Goal: Task Accomplishment & Management: Manage account settings

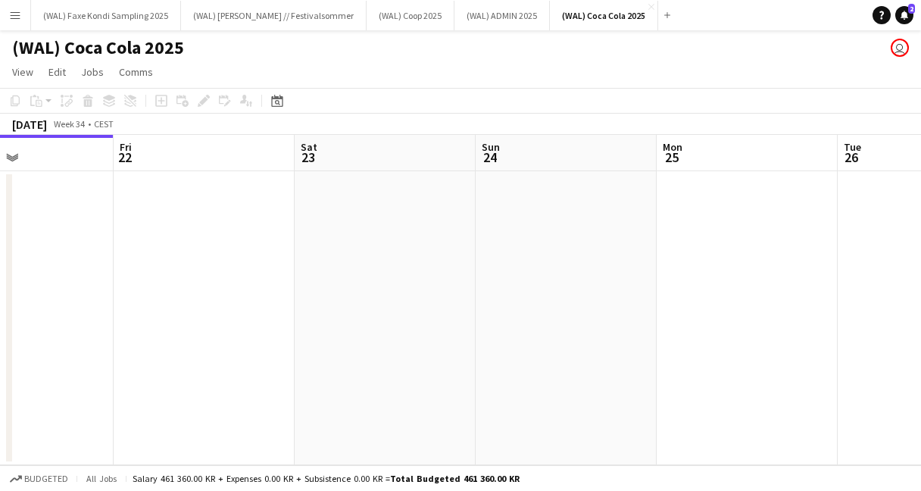
scroll to position [0, 614]
click at [167, 20] on button "(WAL) Faxe Kondi Sampling 2025 Close" at bounding box center [106, 16] width 150 height 30
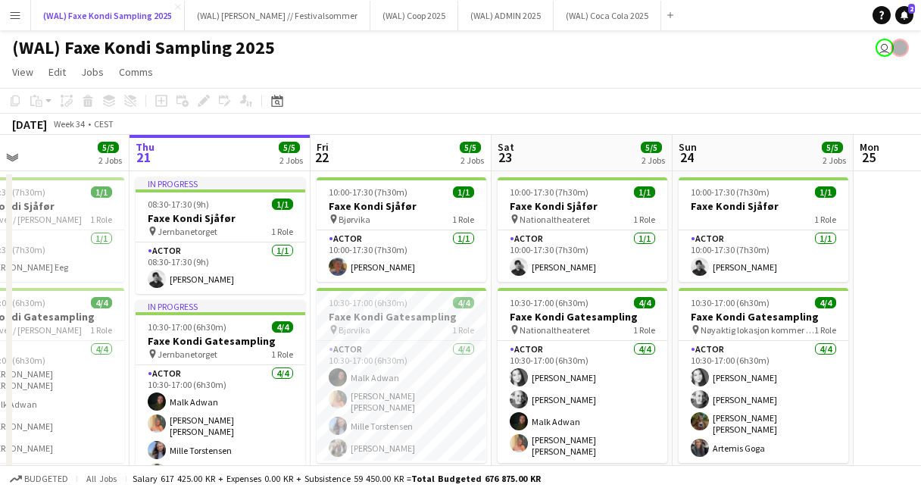
scroll to position [0, 412]
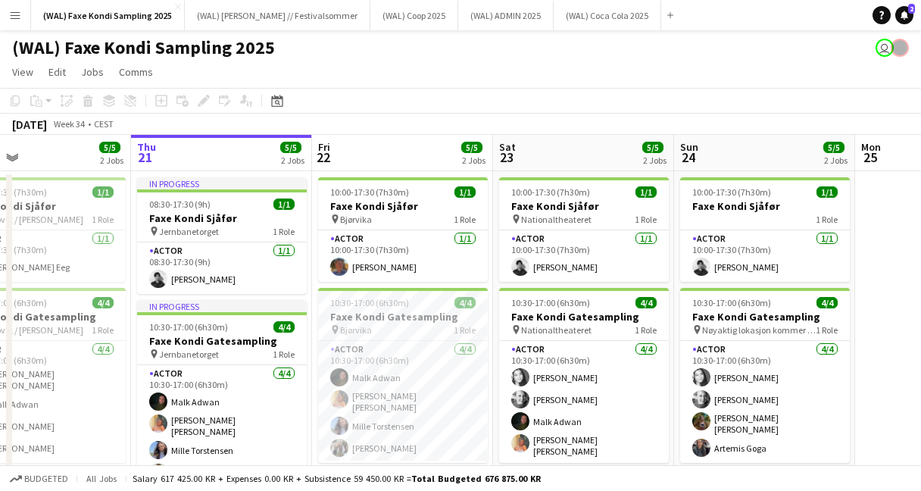
click at [489, 90] on app-toolbar "Copy Paste Paste Command V Paste with crew Command Shift V Paste linked Job [GE…" at bounding box center [460, 101] width 921 height 26
click at [380, 383] on app-card-role "Actor [DATE] 10:30-17:00 (6h30m) [PERSON_NAME] [PERSON_NAME] [PERSON_NAME] [PER…" at bounding box center [403, 402] width 170 height 122
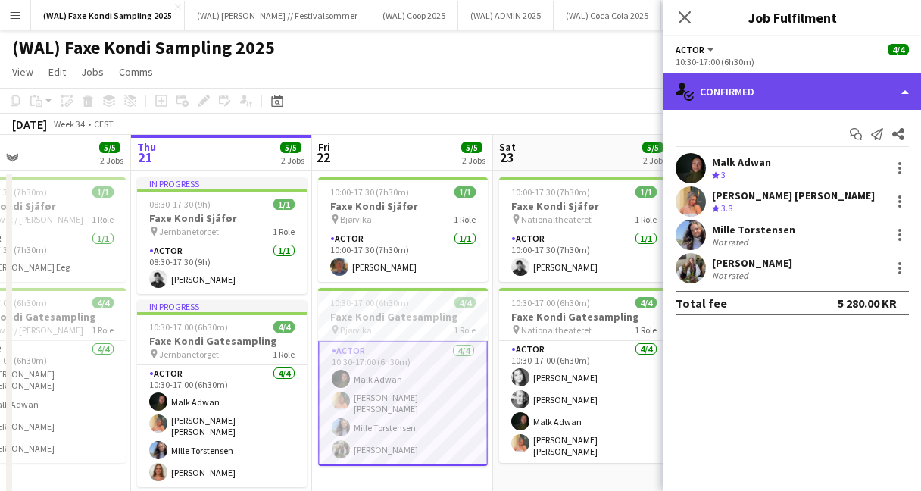
click at [728, 98] on div "single-neutral-actions-check-2 Confirmed" at bounding box center [791, 91] width 257 height 36
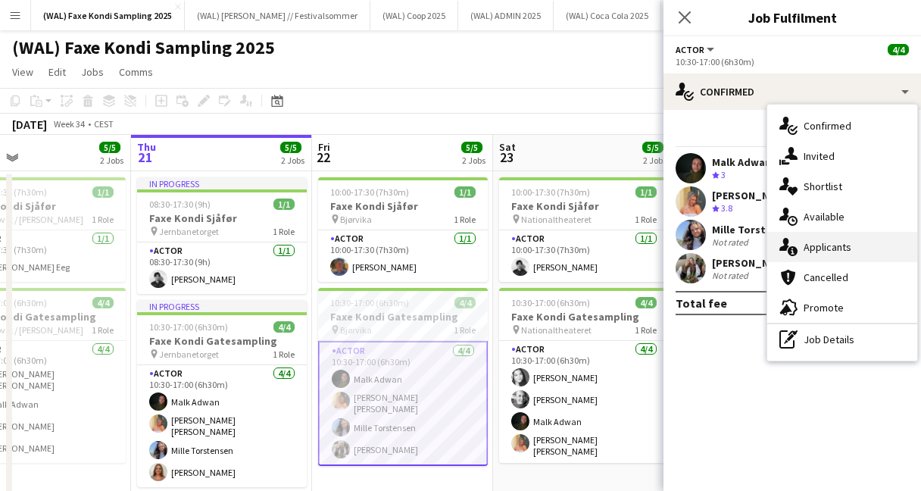
click at [805, 249] on div "single-neutral-actions-information Applicants" at bounding box center [842, 247] width 150 height 30
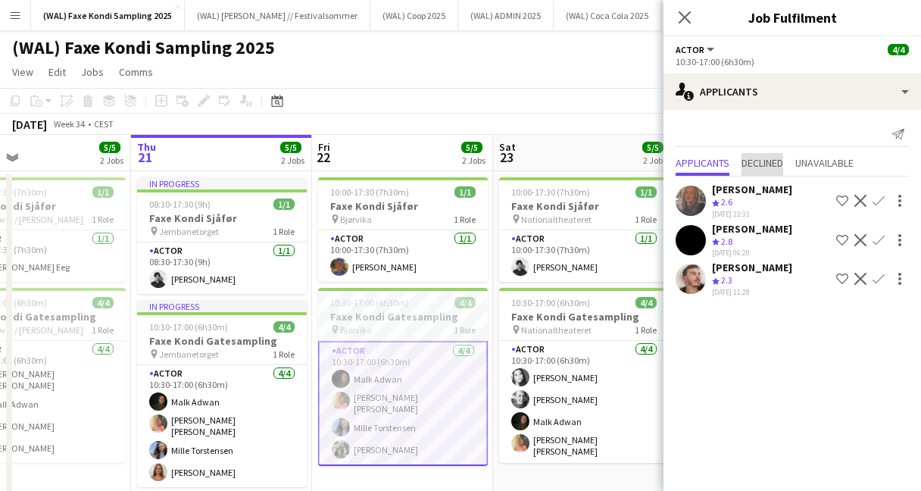
click at [756, 172] on span "Declined" at bounding box center [762, 164] width 42 height 23
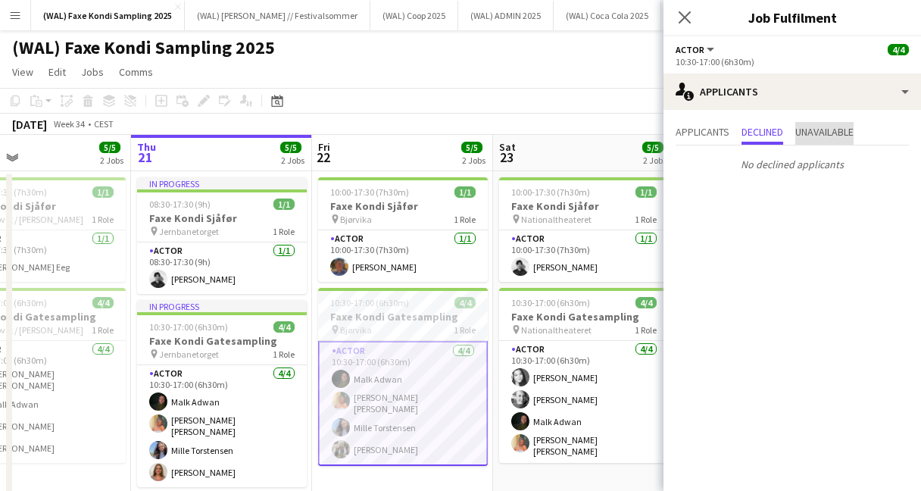
click at [833, 131] on span "Unavailable" at bounding box center [824, 131] width 58 height 11
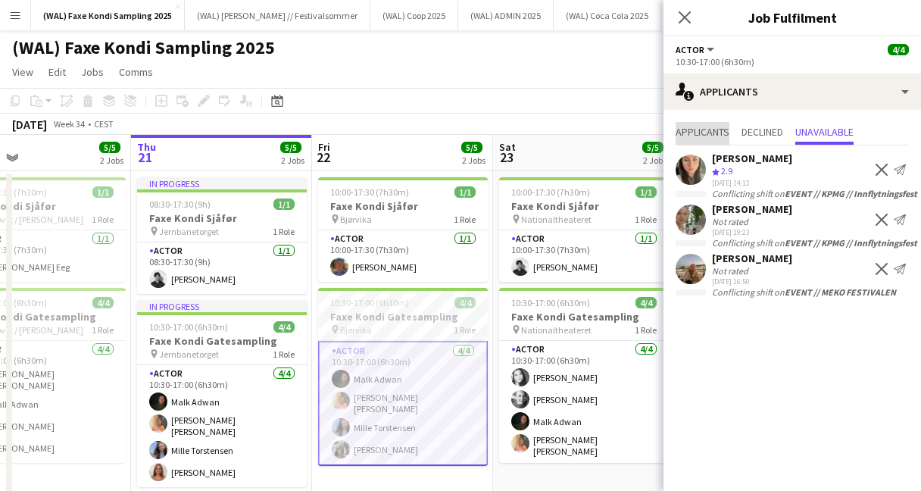
click at [696, 135] on span "Applicants" at bounding box center [702, 131] width 54 height 11
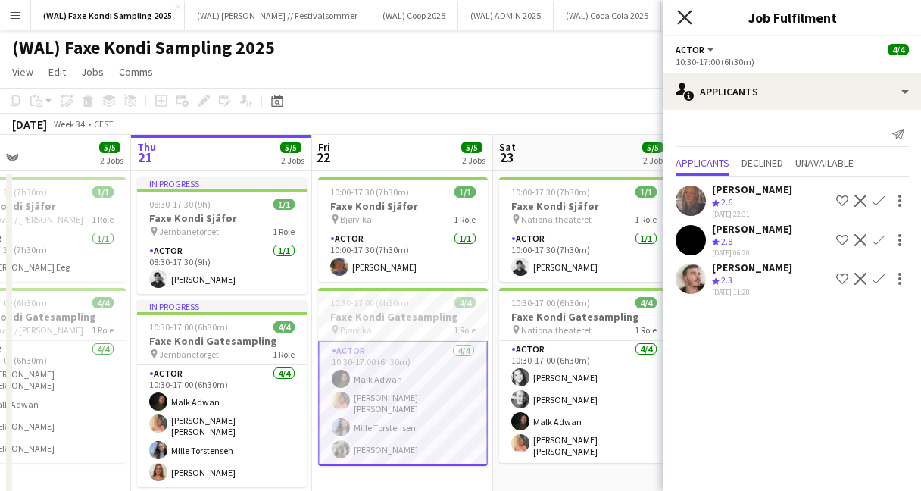
click at [687, 16] on icon "Close pop-in" at bounding box center [684, 17] width 14 height 14
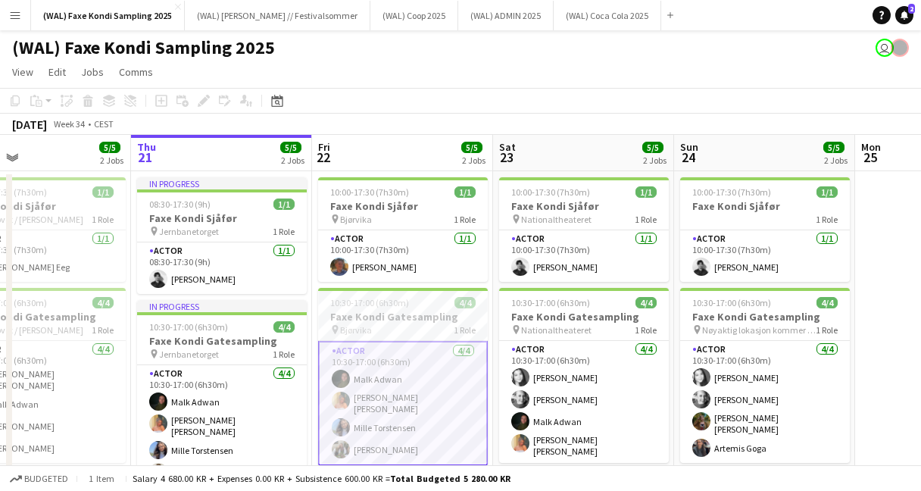
click at [528, 92] on app-toolbar "Copy Paste Paste Command V Paste with crew Command Shift V Paste linked Job [GE…" at bounding box center [460, 101] width 921 height 26
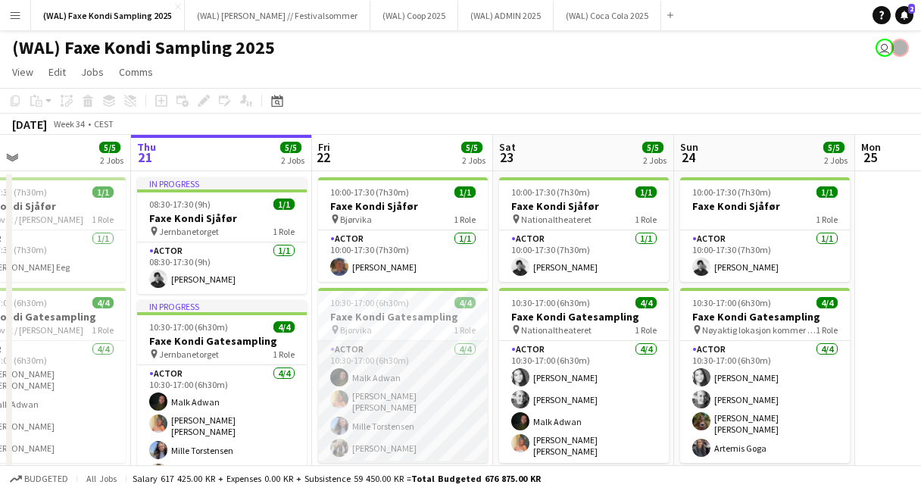
click at [401, 376] on app-card-role "Actor [DATE] 10:30-17:00 (6h30m) [PERSON_NAME] [PERSON_NAME] [PERSON_NAME] [PER…" at bounding box center [403, 402] width 170 height 122
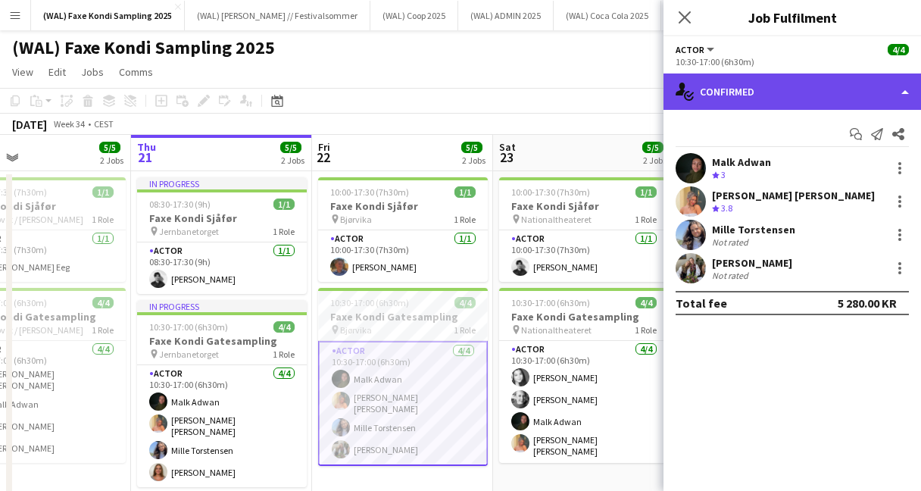
click at [738, 104] on div "single-neutral-actions-check-2 Confirmed" at bounding box center [791, 91] width 257 height 36
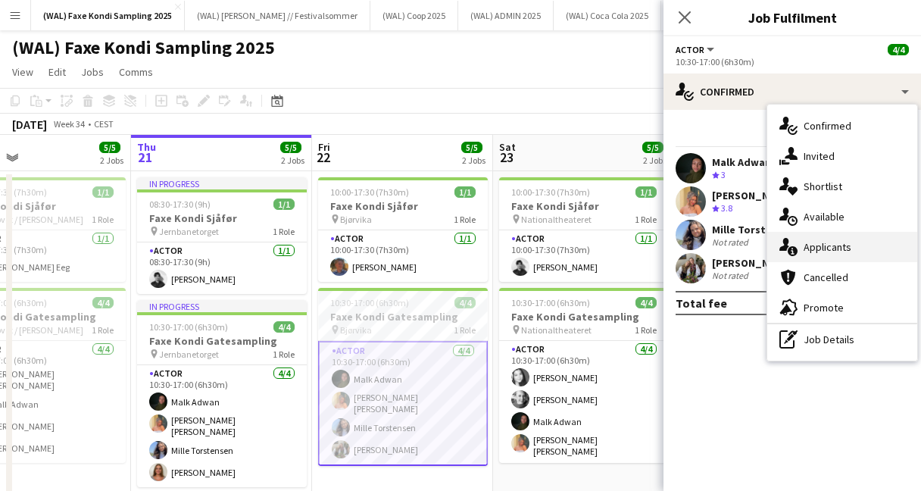
click at [787, 259] on div "single-neutral-actions-information Applicants" at bounding box center [842, 247] width 150 height 30
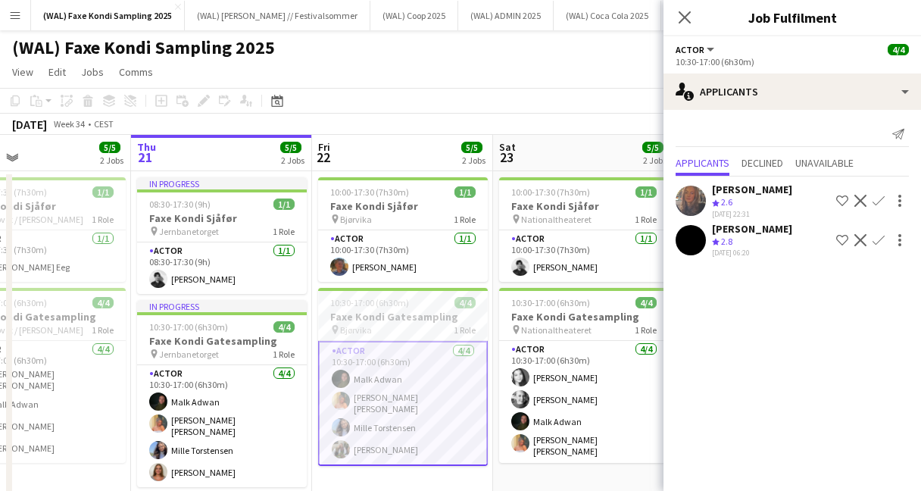
click at [701, 207] on app-user-avatar at bounding box center [690, 200] width 30 height 30
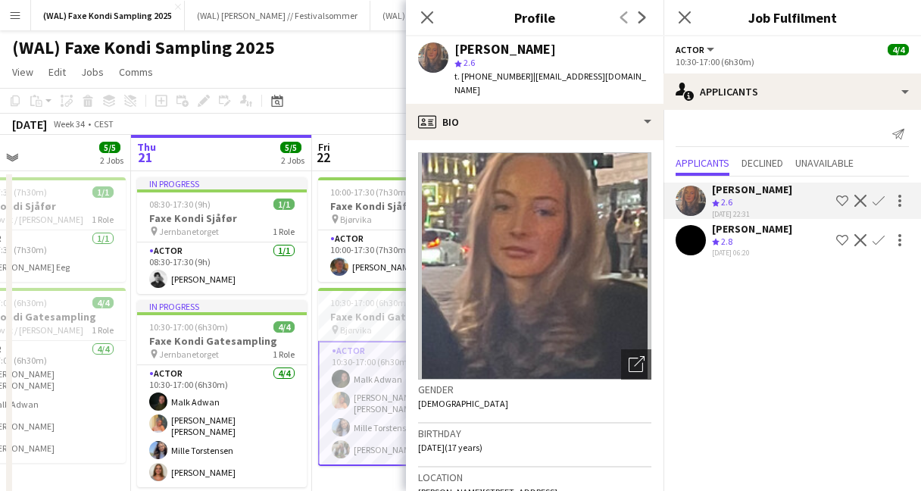
click at [700, 239] on app-user-avatar at bounding box center [690, 240] width 30 height 30
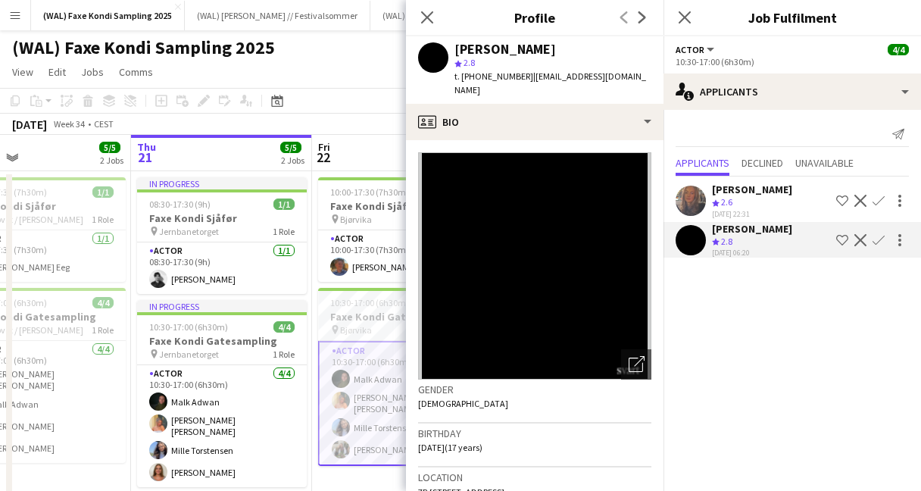
click at [700, 204] on app-user-avatar at bounding box center [690, 200] width 30 height 30
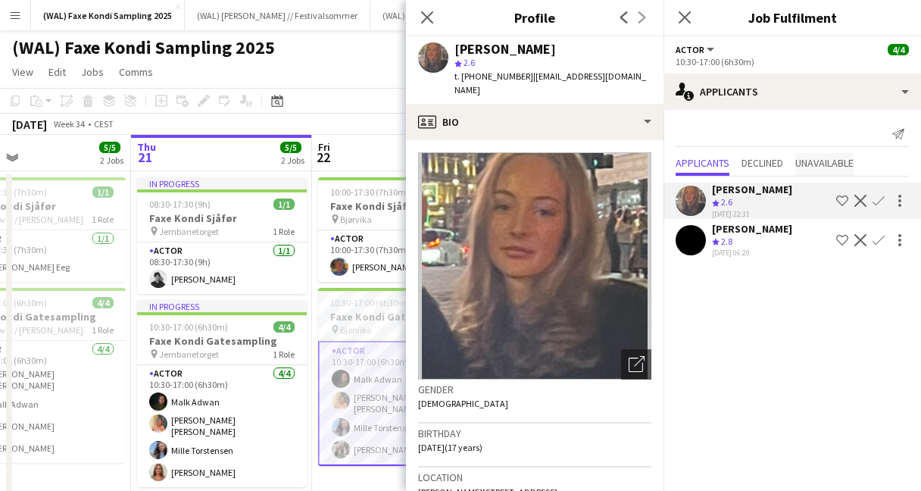
click at [812, 165] on span "Unavailable" at bounding box center [824, 162] width 58 height 11
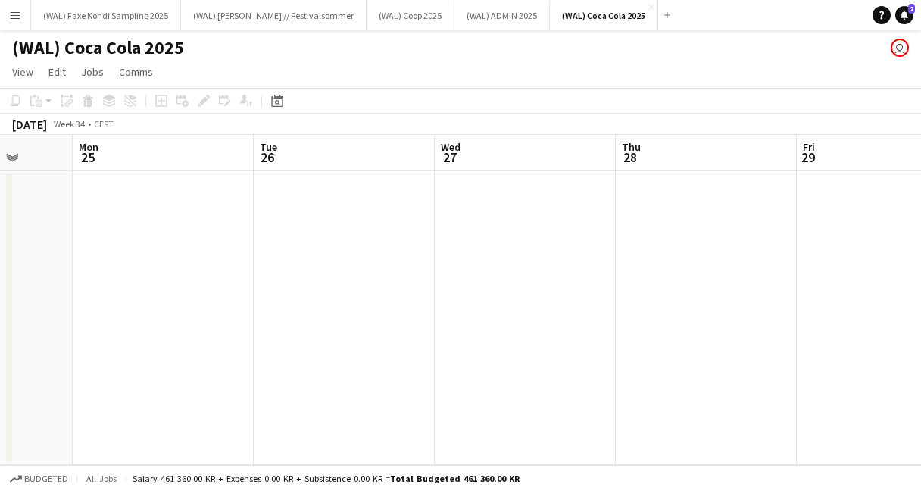
scroll to position [0, 493]
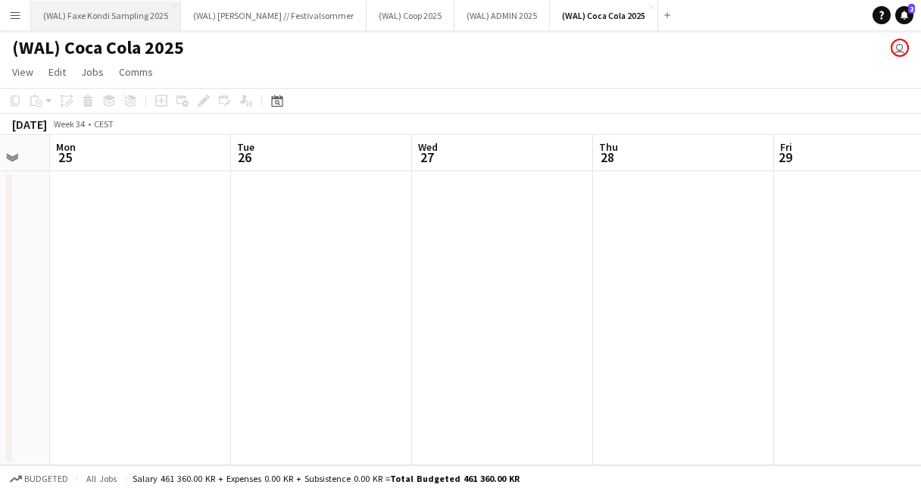
click at [51, 16] on button "(WAL) Faxe Kondi Sampling 2025 Close" at bounding box center [106, 16] width 150 height 30
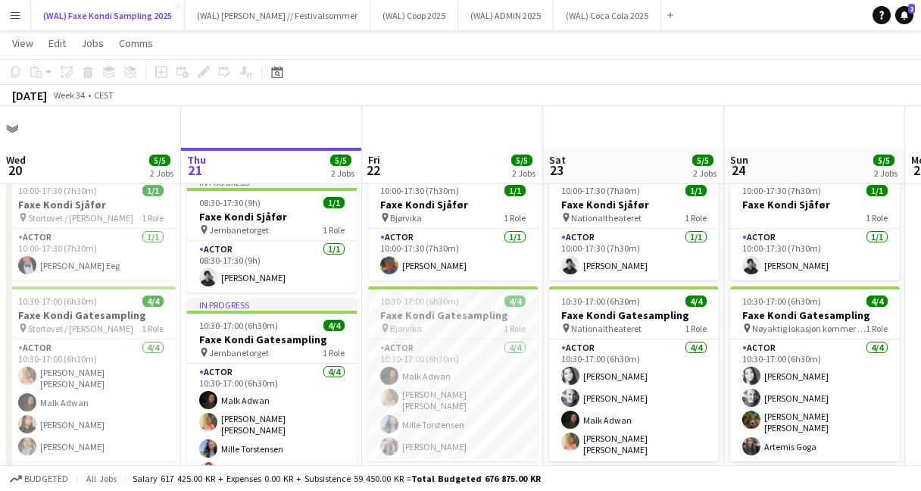
scroll to position [62, 0]
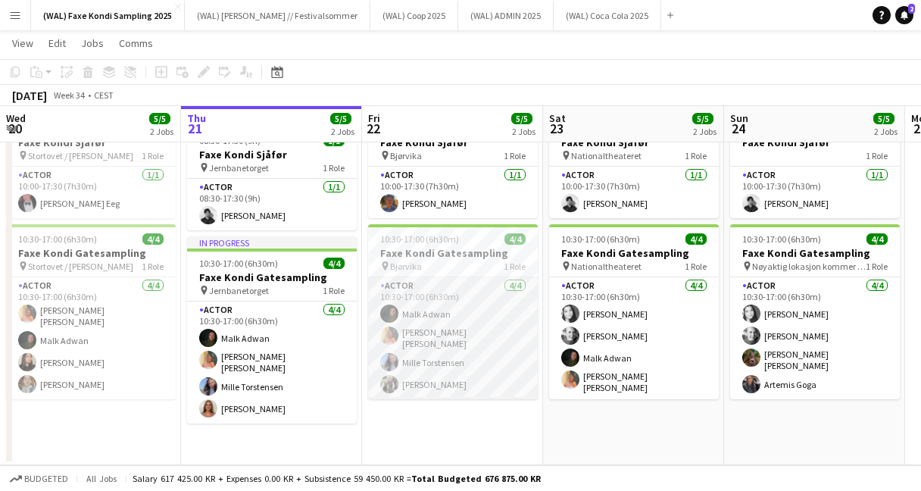
click at [426, 376] on app-card-role "Actor [DATE] 10:30-17:00 (6h30m) [PERSON_NAME] [PERSON_NAME] [PERSON_NAME] [PER…" at bounding box center [453, 338] width 170 height 122
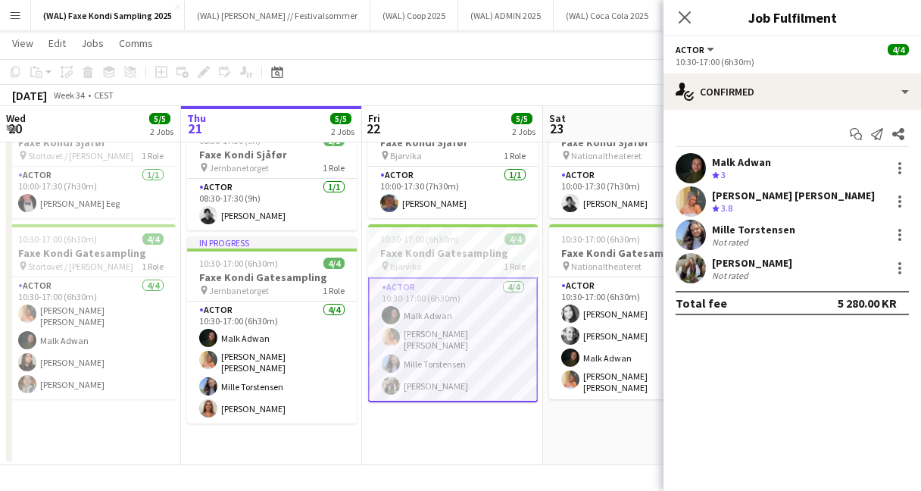
click at [696, 275] on app-user-avatar at bounding box center [690, 268] width 30 height 30
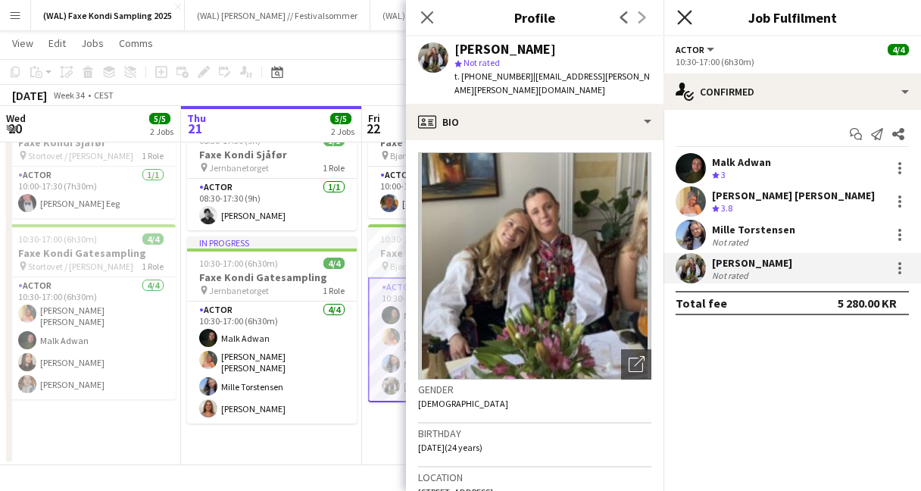
click at [684, 20] on icon "Close pop-in" at bounding box center [684, 17] width 14 height 14
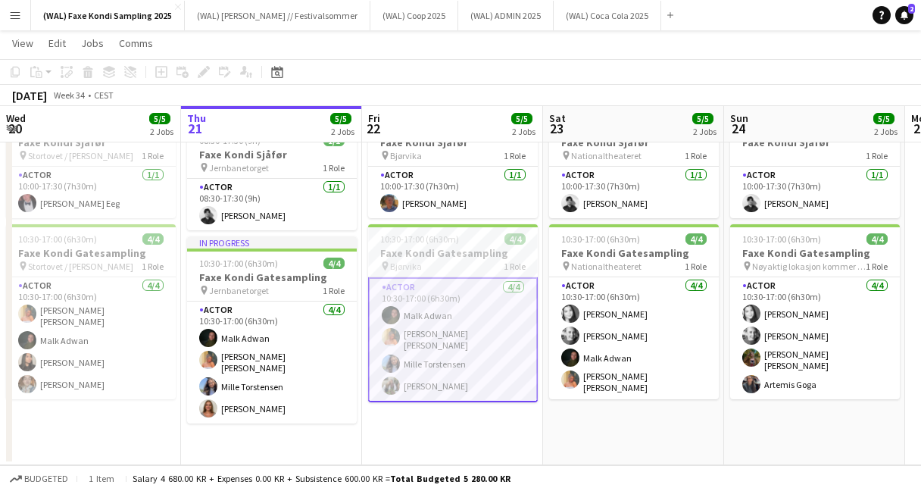
click at [521, 91] on div "August 2025 Week 34 • CEST" at bounding box center [460, 95] width 921 height 21
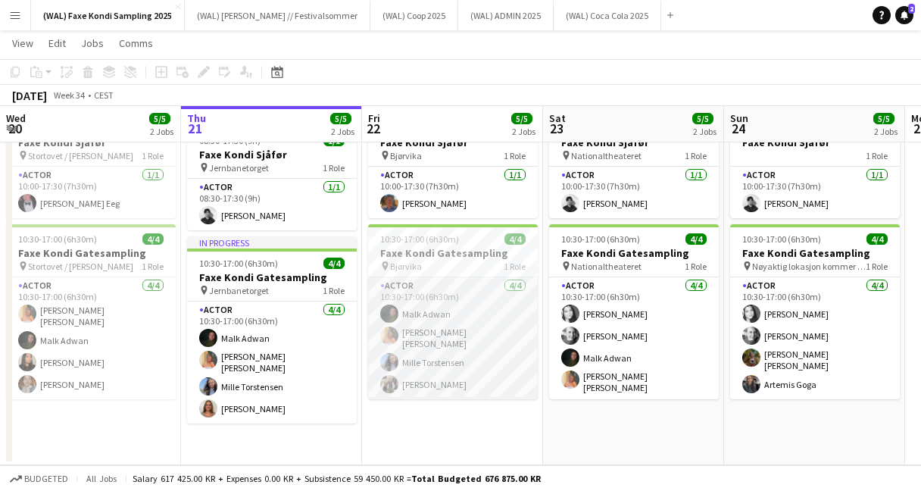
scroll to position [0, 0]
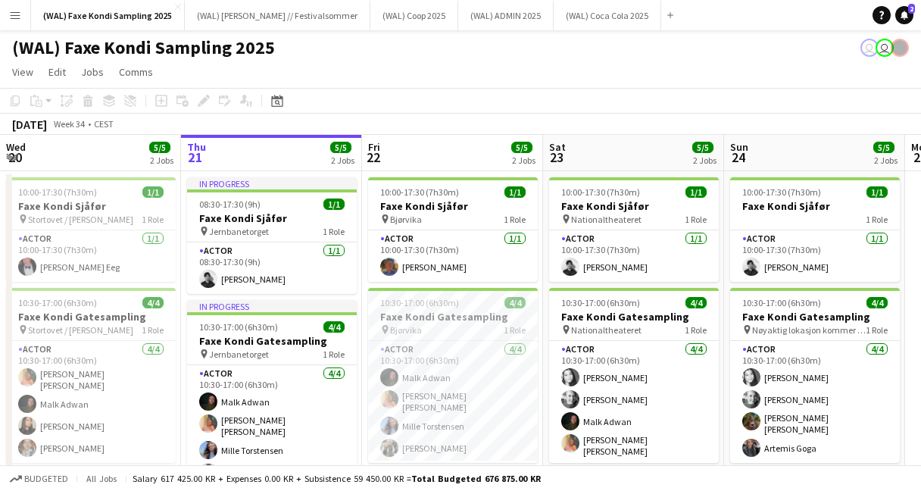
click at [902, 50] on app-user-avatar at bounding box center [899, 48] width 18 height 18
click at [885, 51] on app-user-avatar "user" at bounding box center [884, 48] width 18 height 18
click at [886, 51] on app-user-avatar "user" at bounding box center [884, 48] width 18 height 18
click at [893, 70] on app-page-menu "View Day view expanded Day view collapsed Month view Date picker Jump to today …" at bounding box center [460, 73] width 921 height 29
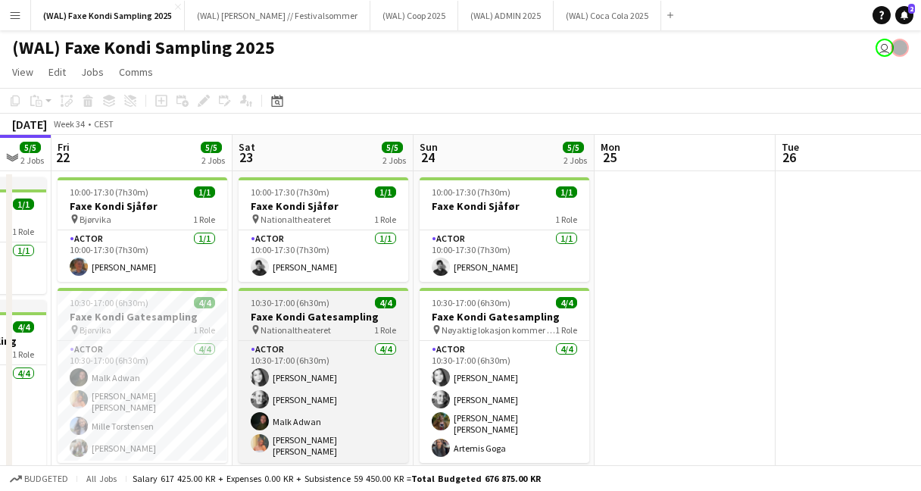
scroll to position [0, 641]
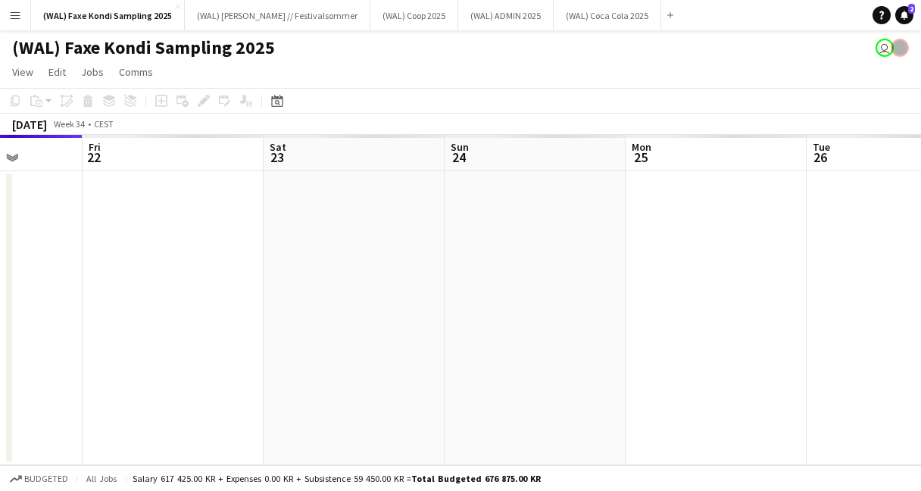
click at [550, 78] on app-page-menu "View Day view expanded Day view collapsed Month view Date picker Jump to today …" at bounding box center [460, 73] width 921 height 29
